Goal: Information Seeking & Learning: Compare options

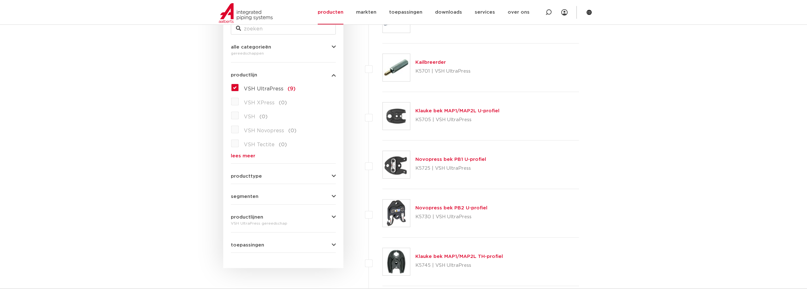
scroll to position [127, 0]
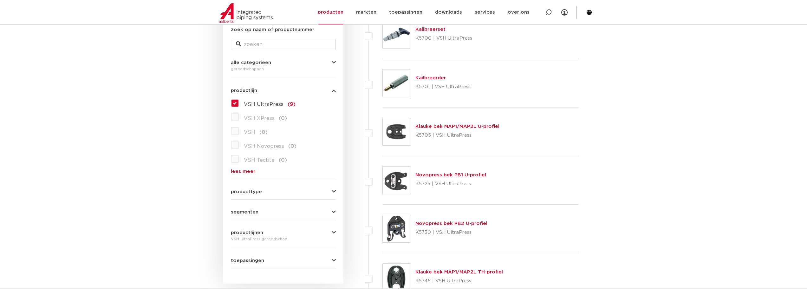
click at [440, 126] on link "Klauke bek MAP1/MAP2L U-profiel" at bounding box center [457, 126] width 84 height 5
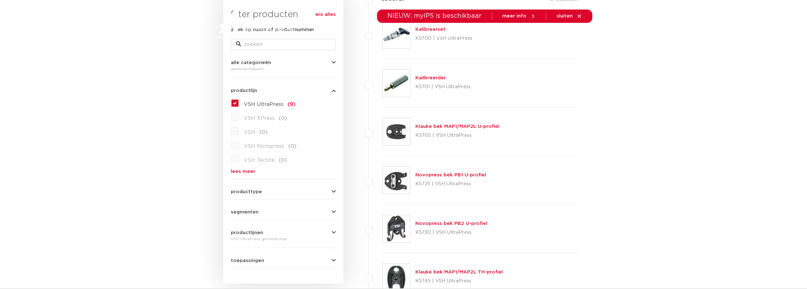
click at [432, 175] on link "Novopress bek PB1 U-profiel" at bounding box center [450, 175] width 71 height 5
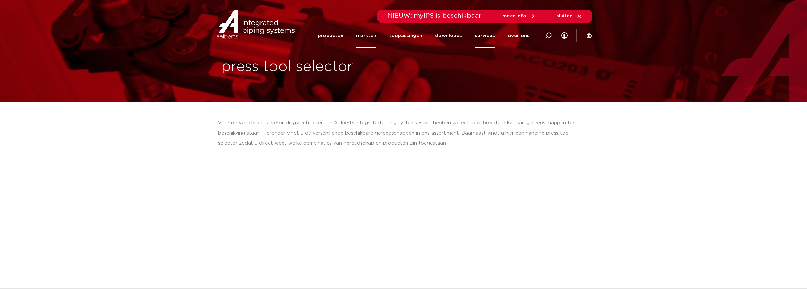
click at [370, 37] on link "markten" at bounding box center [366, 35] width 20 height 24
